Goal: Task Accomplishment & Management: Manage account settings

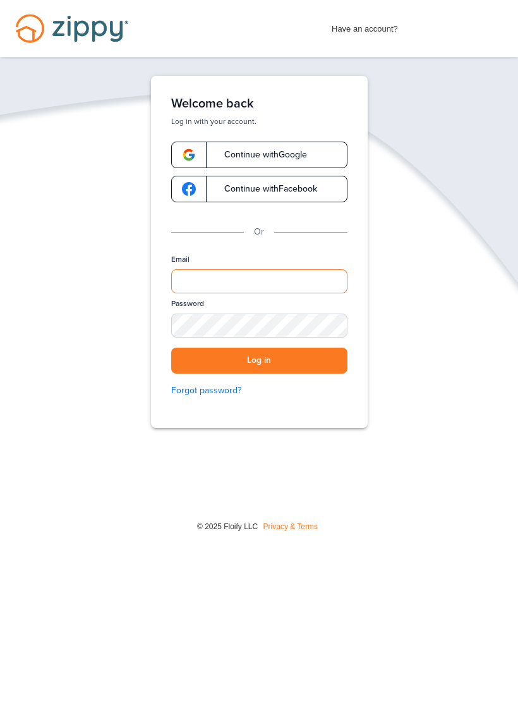
click at [255, 285] on input "Email" at bounding box center [259, 281] width 176 height 24
type input "**********"
click at [325, 324] on div "SHOW" at bounding box center [332, 326] width 28 height 12
click at [332, 354] on button "Log in" at bounding box center [259, 361] width 176 height 26
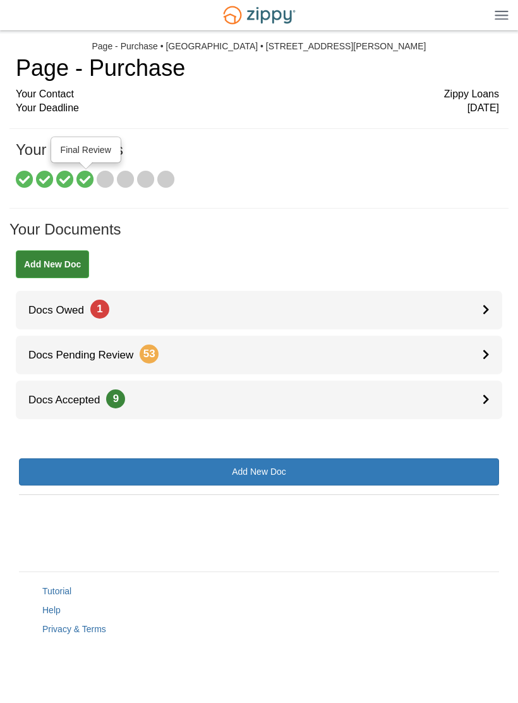
click at [88, 186] on icon at bounding box center [85, 180] width 18 height 18
click at [44, 304] on span "Docs Owed 1" at bounding box center [63, 310] width 94 height 12
